Goal: Find specific page/section: Find specific page/section

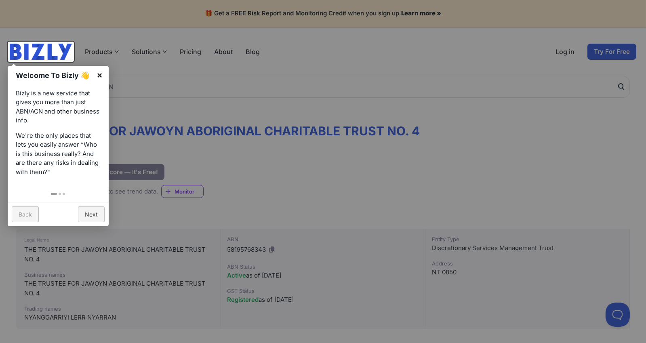
click at [100, 75] on link "×" at bounding box center [99, 75] width 18 height 18
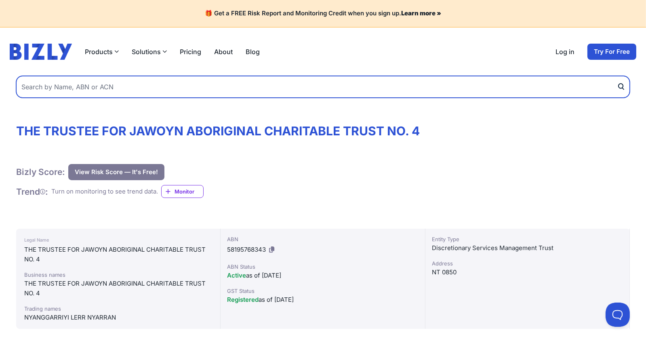
click at [106, 89] on input "text" at bounding box center [322, 87] width 613 height 22
type input "Binjari"
click at [617, 76] on button "submit" at bounding box center [623, 87] width 13 height 22
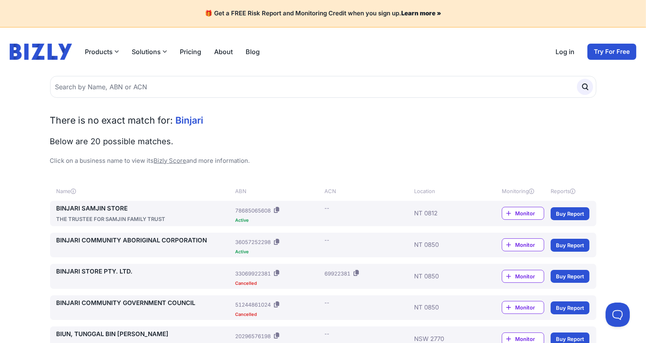
click at [123, 238] on link "BINJARI COMMUNITY ABORIGINAL CORPORATION" at bounding box center [145, 240] width 176 height 9
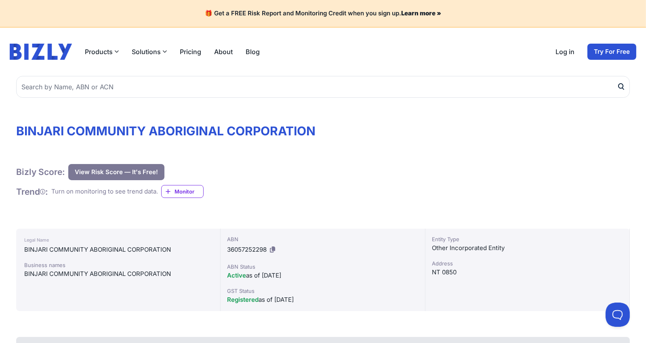
click at [274, 247] on icon at bounding box center [272, 249] width 5 height 6
